Goal: Find contact information: Find contact information

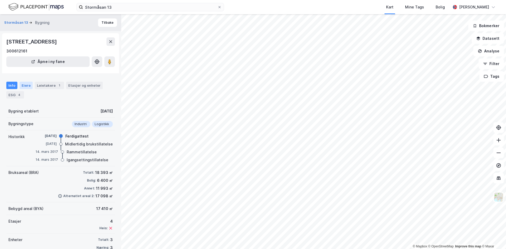
click at [23, 85] on div "Eiere" at bounding box center [26, 85] width 13 height 7
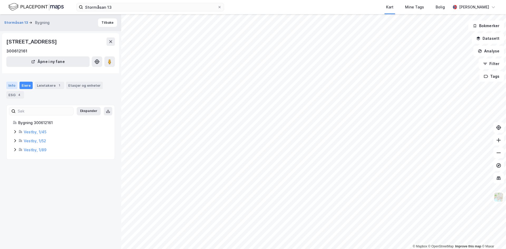
click at [13, 84] on div "Info" at bounding box center [11, 85] width 11 height 7
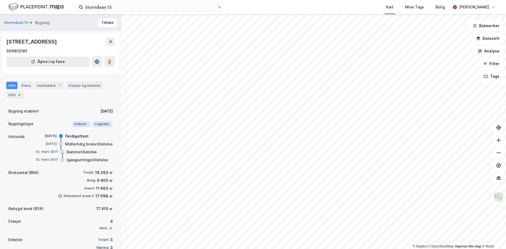
scroll to position [11, 0]
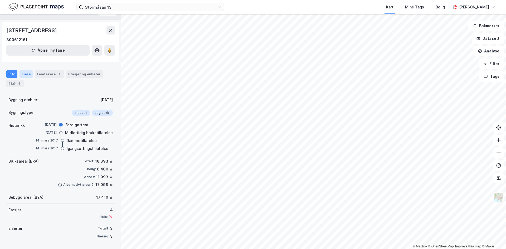
click at [25, 75] on div "Eiere" at bounding box center [26, 73] width 13 height 7
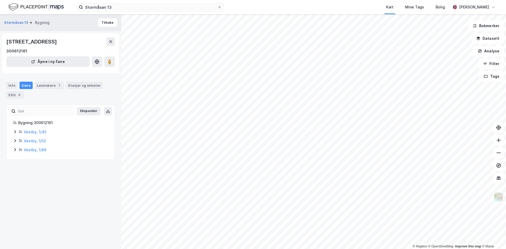
click at [14, 150] on icon at bounding box center [15, 150] width 4 height 4
click at [13, 142] on icon at bounding box center [15, 141] width 4 height 4
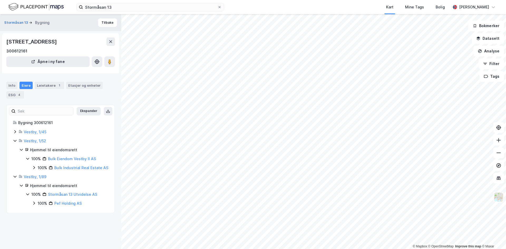
click at [15, 133] on icon at bounding box center [15, 131] width 2 height 3
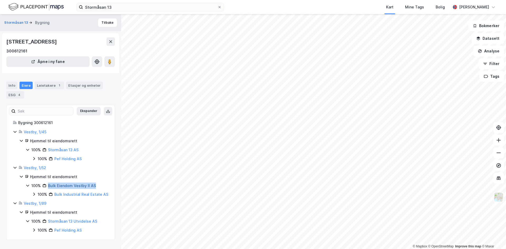
drag, startPoint x: 95, startPoint y: 186, endPoint x: 49, endPoint y: 186, distance: 46.4
click at [49, 186] on div "100% Bulk Eiendom Vestby II AS" at bounding box center [69, 186] width 77 height 6
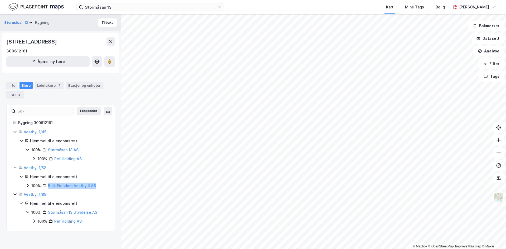
copy link "Bulk Eiendom Vestby II AS"
click at [86, 185] on link "Bulk Eiendom Vestby II AS" at bounding box center [72, 186] width 48 height 4
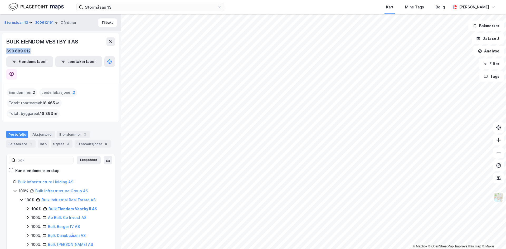
drag, startPoint x: 35, startPoint y: 51, endPoint x: 7, endPoint y: 51, distance: 27.4
click at [7, 51] on div "890 689 612" at bounding box center [60, 51] width 109 height 6
copy div "890 689 612"
click at [78, 198] on link "Bulk Industrial Real Estate AS" at bounding box center [69, 200] width 54 height 4
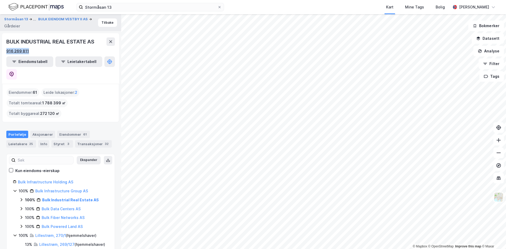
drag, startPoint x: 34, startPoint y: 52, endPoint x: 7, endPoint y: 50, distance: 27.2
click at [7, 50] on div "916 269 811" at bounding box center [60, 51] width 109 height 6
copy div "916 269 811"
